Goal: Task Accomplishment & Management: Complete application form

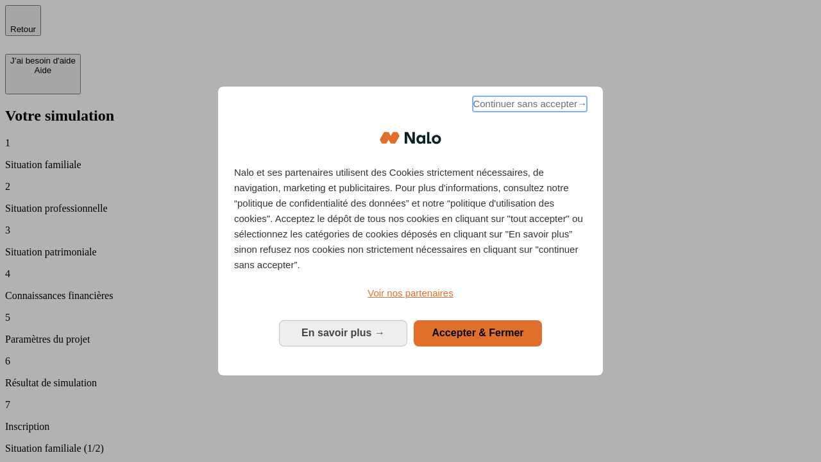
click at [529, 106] on span "Continuer sans accepter →" at bounding box center [530, 103] width 114 height 15
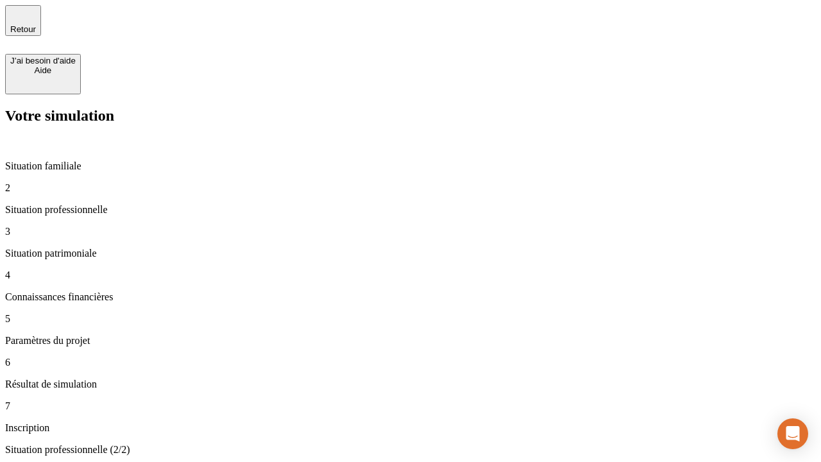
type input "30 000"
type input "1 000"
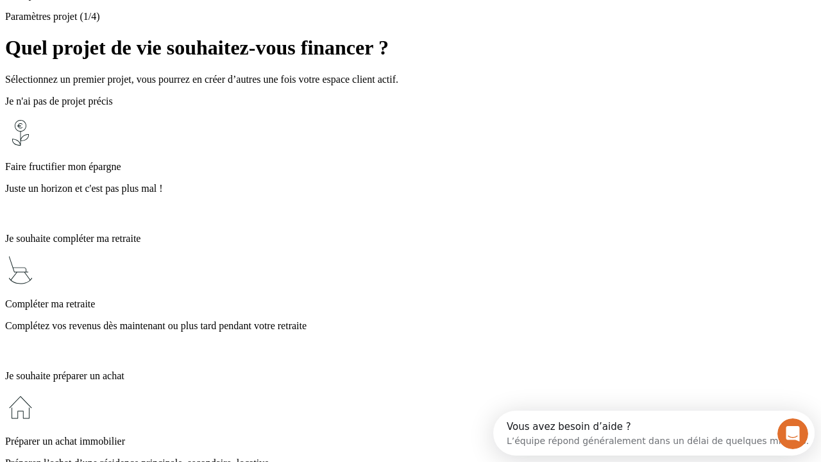
scroll to position [24, 0]
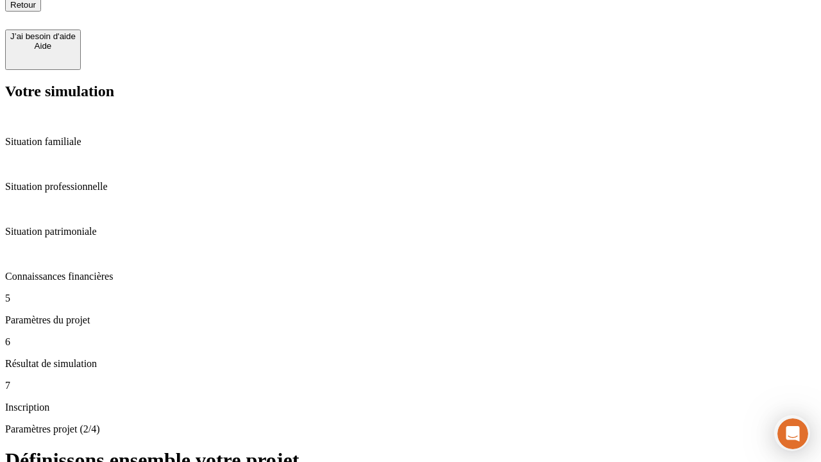
type input "65"
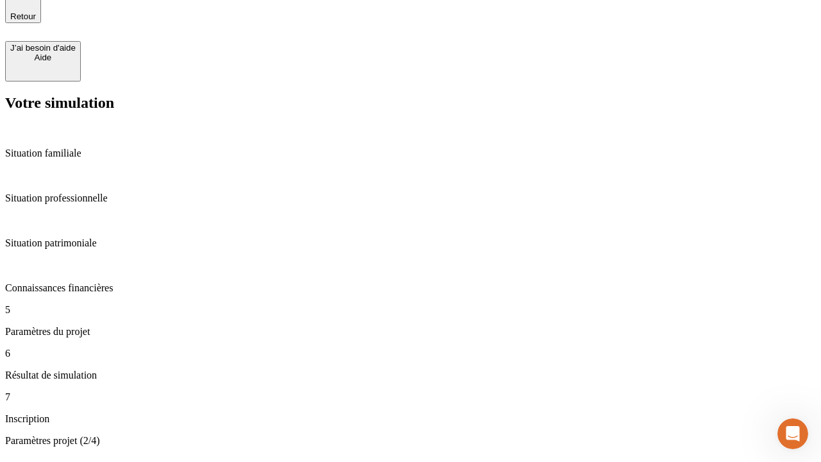
type input "5 000"
type input "640"
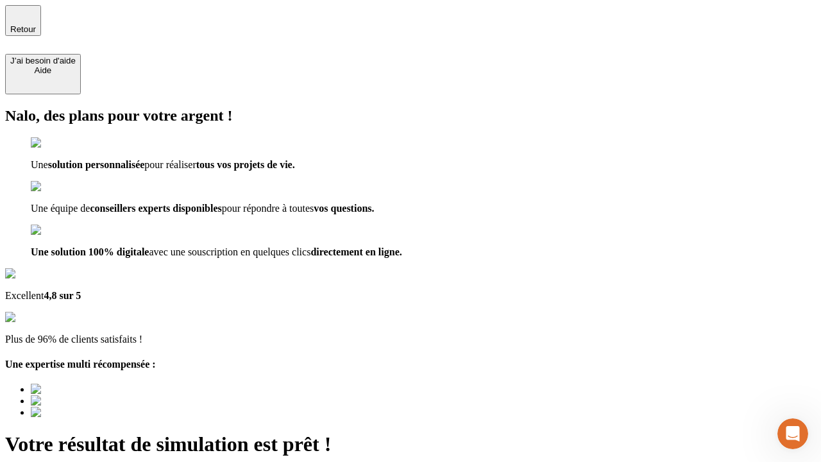
type input "[EMAIL_ADDRESS][DOMAIN_NAME]"
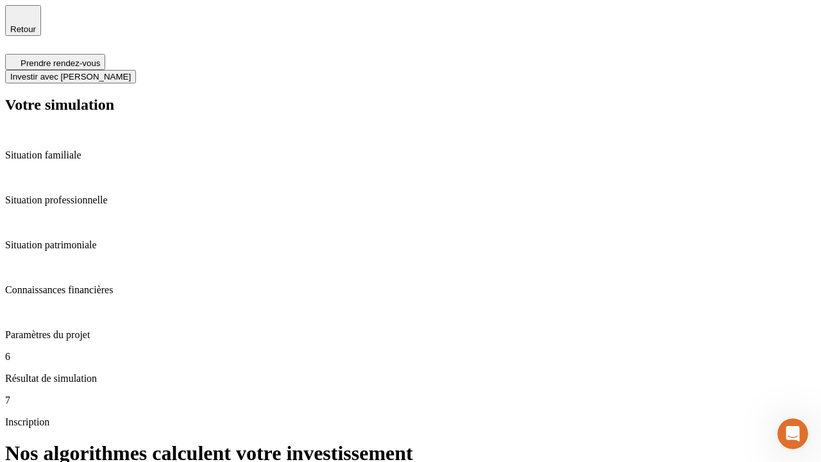
scroll to position [5, 0]
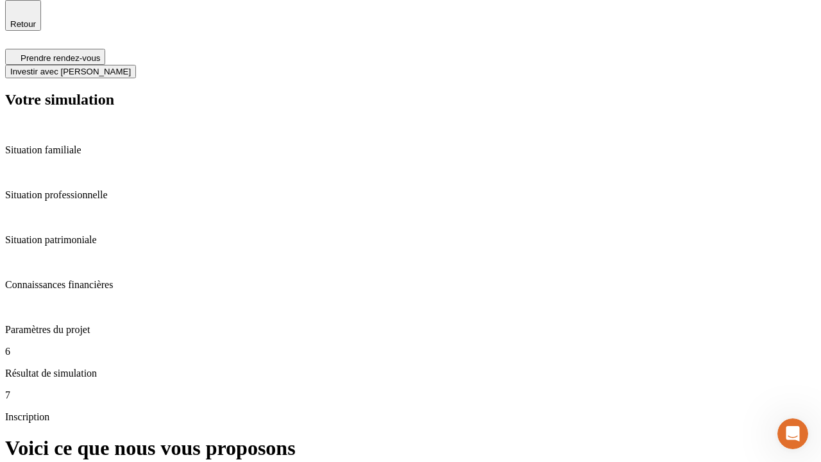
click at [131, 67] on span "Investir avec [PERSON_NAME]" at bounding box center [70, 72] width 121 height 10
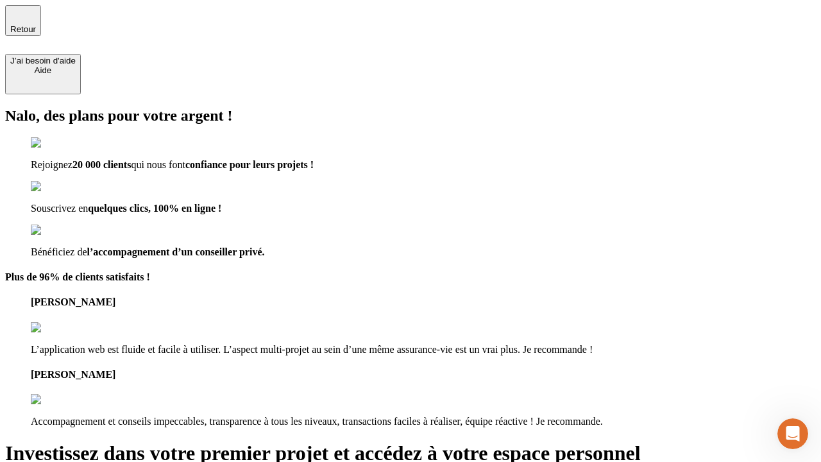
type input "[PERSON_NAME][EMAIL_ADDRESS][DOMAIN_NAME]"
